Goal: Information Seeking & Learning: Learn about a topic

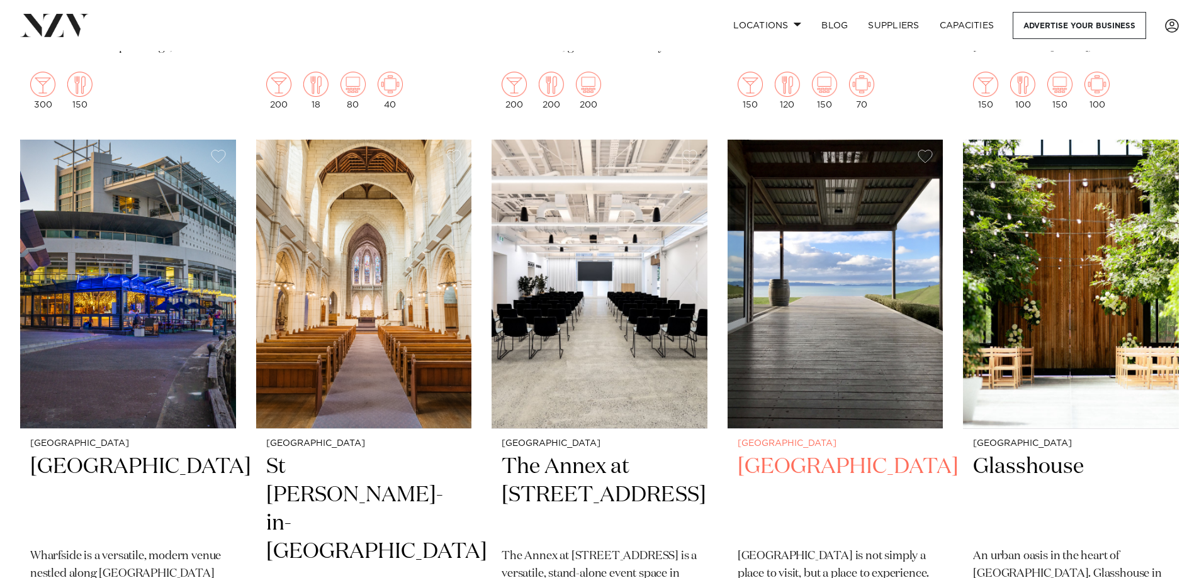
scroll to position [1385, 0]
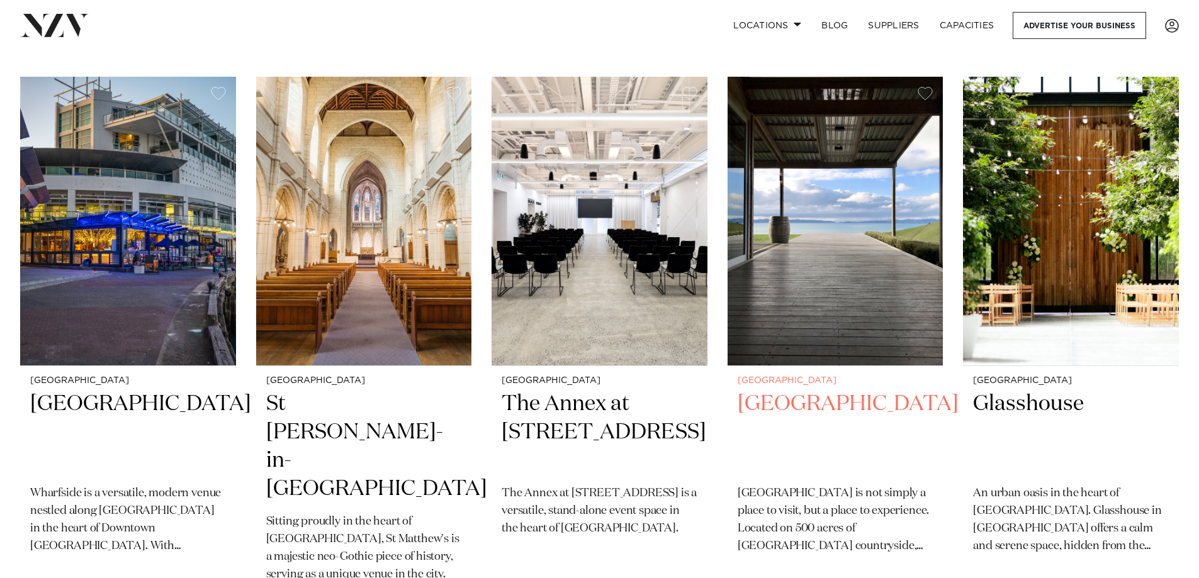
click at [832, 291] on img at bounding box center [836, 222] width 216 height 290
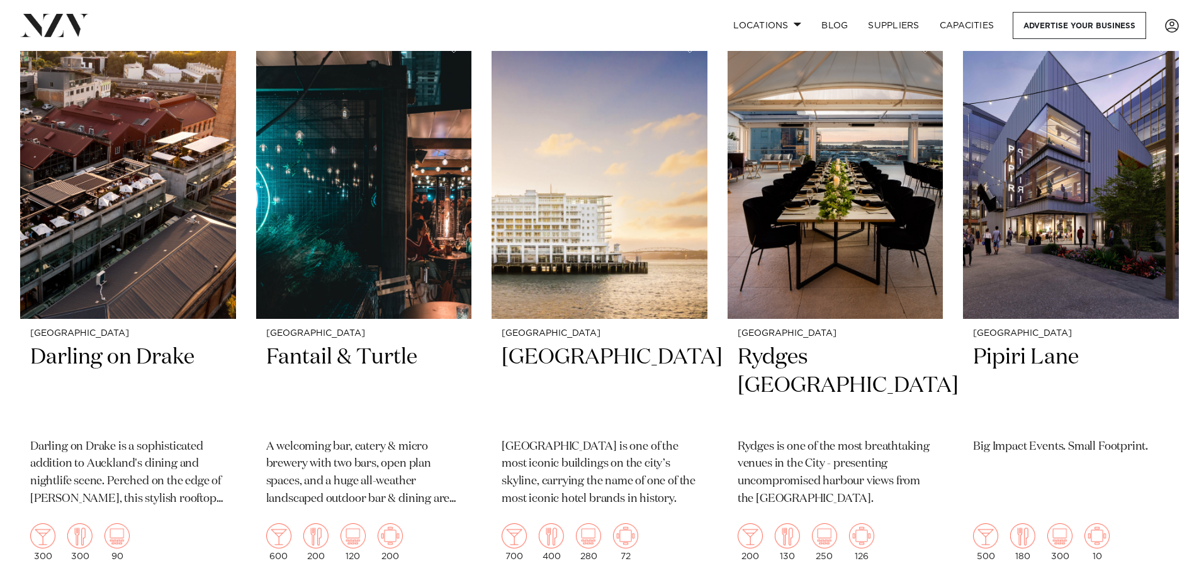
scroll to position [3079, 0]
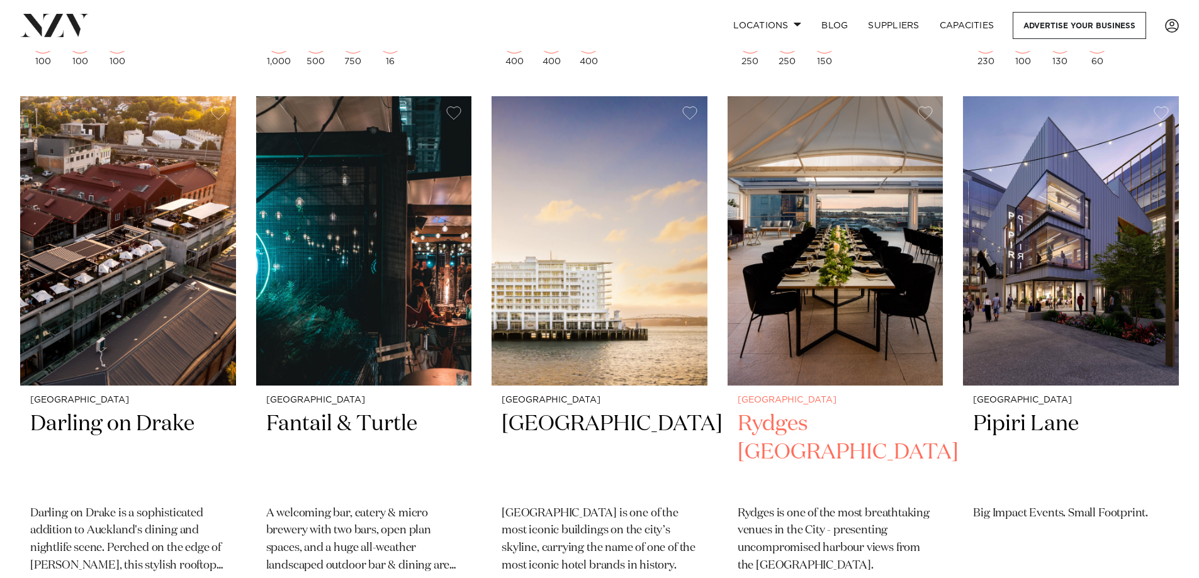
click at [831, 294] on img at bounding box center [836, 241] width 216 height 290
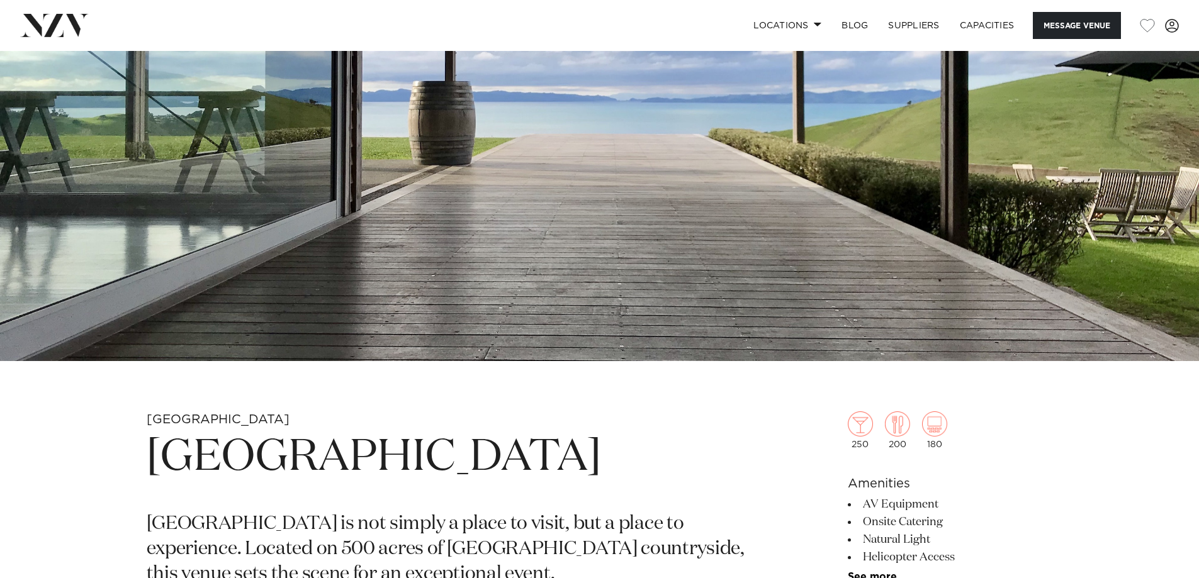
scroll to position [504, 0]
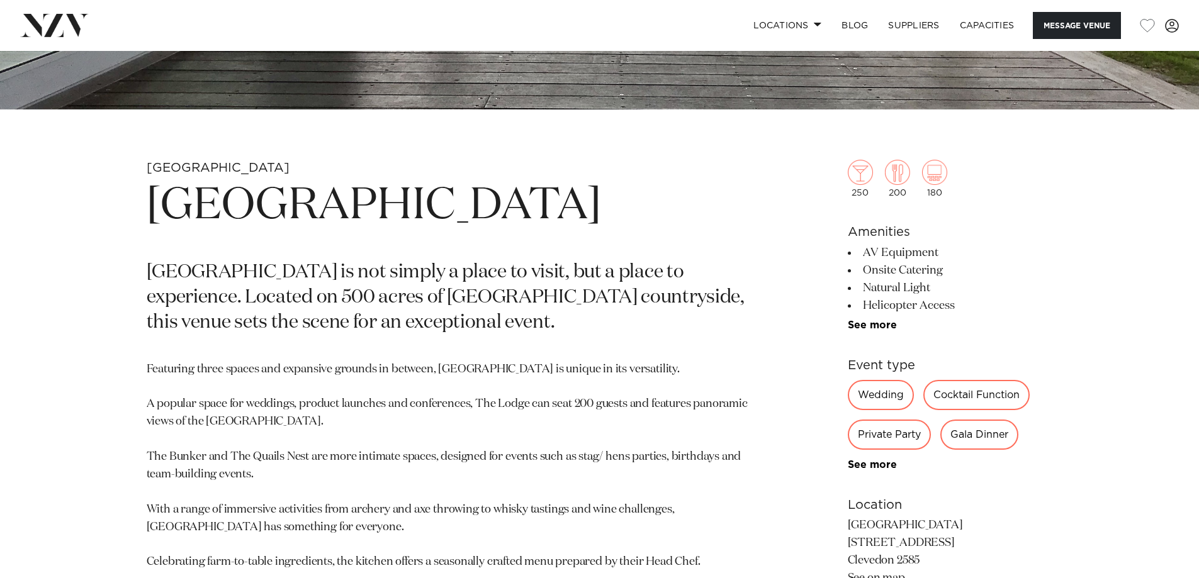
click at [883, 434] on div "Private Party" at bounding box center [889, 435] width 83 height 30
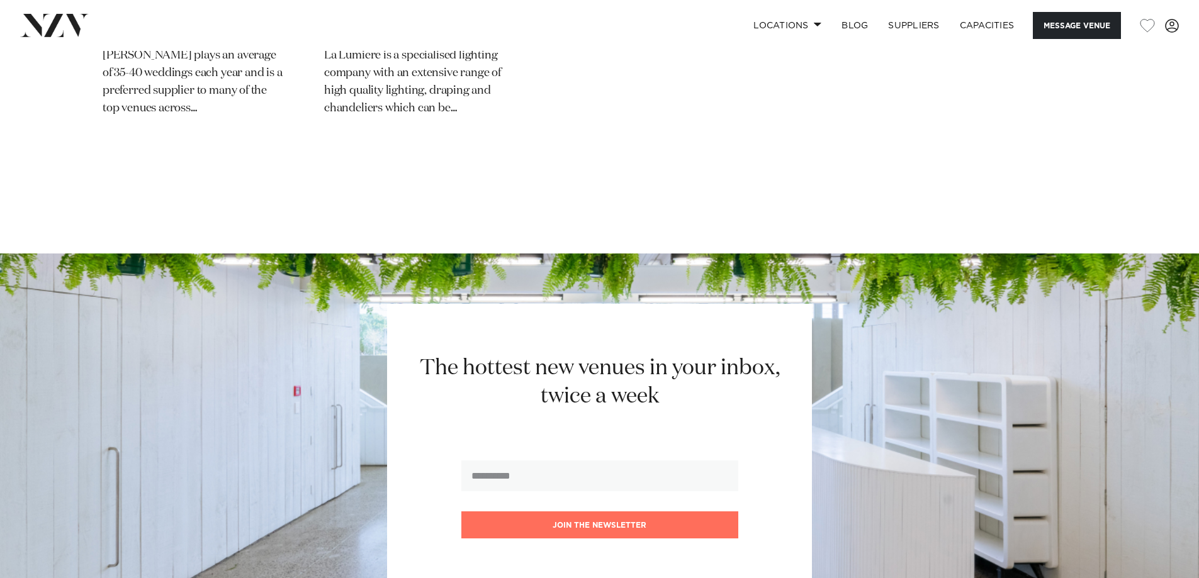
scroll to position [2707, 0]
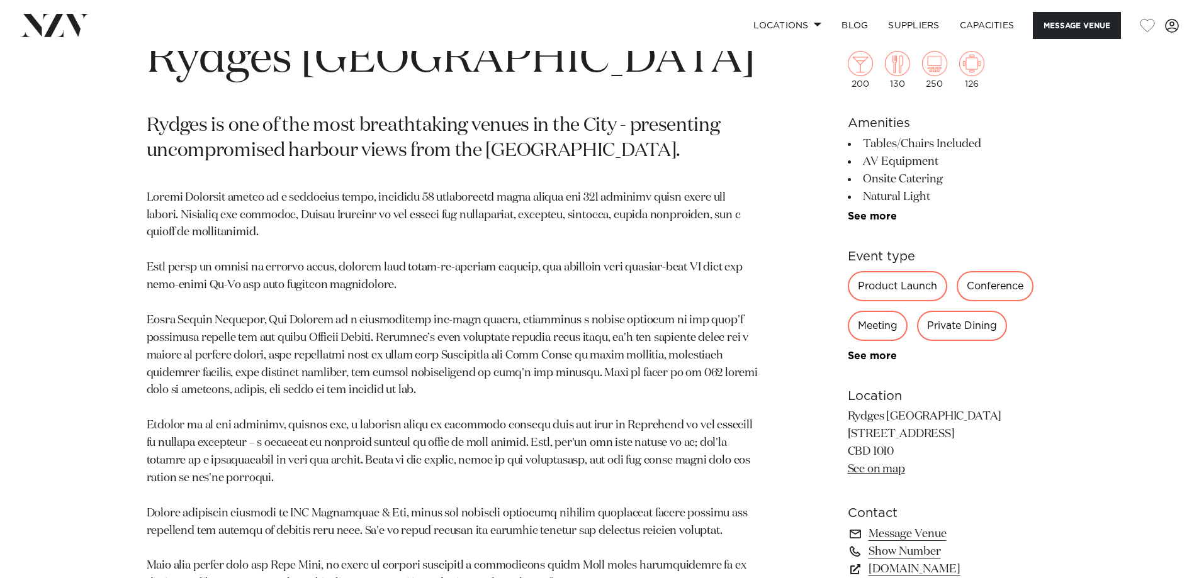
scroll to position [818, 0]
